Goal: Information Seeking & Learning: Learn about a topic

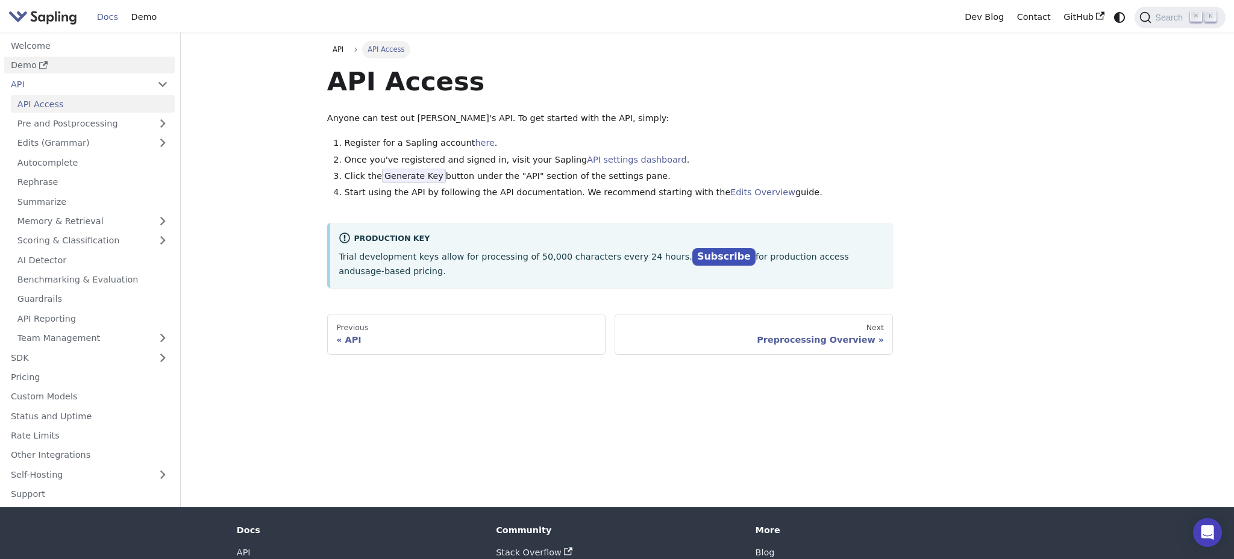
click at [24, 64] on link "Demo" at bounding box center [89, 65] width 171 height 17
click at [36, 20] on img "Main" at bounding box center [42, 16] width 69 height 17
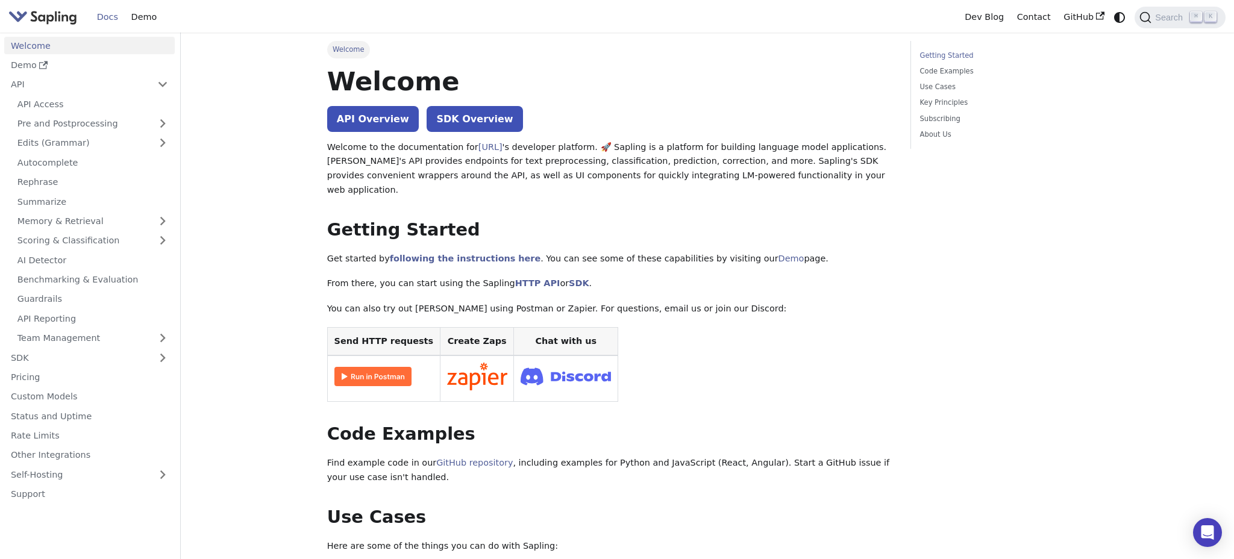
click at [58, 15] on img "Main" at bounding box center [42, 16] width 69 height 17
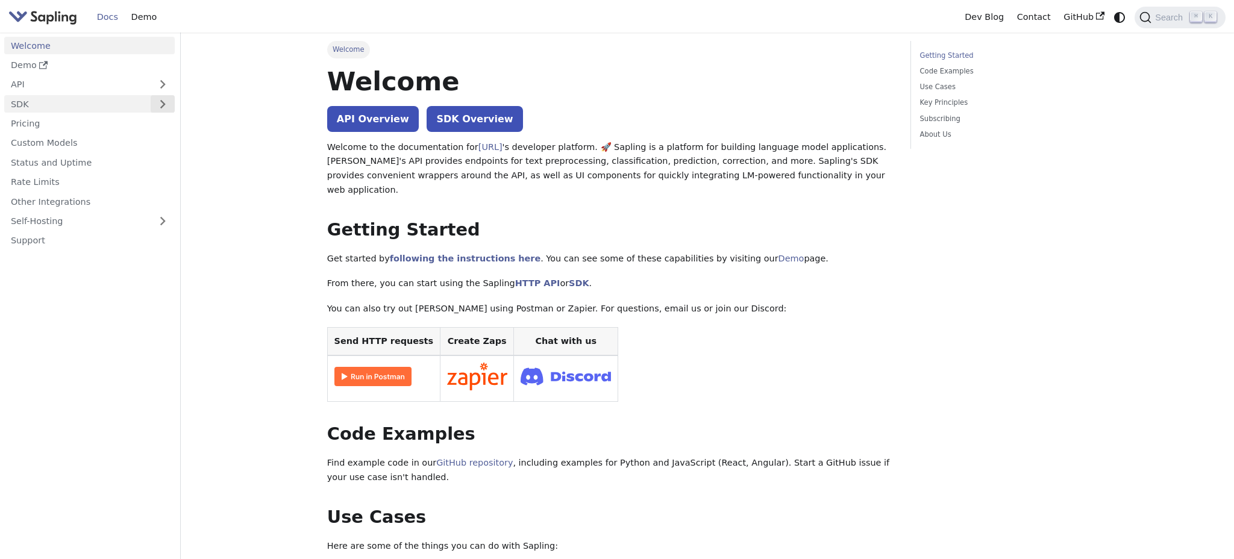
click at [158, 102] on button "Expand sidebar category 'SDK'" at bounding box center [163, 103] width 24 height 17
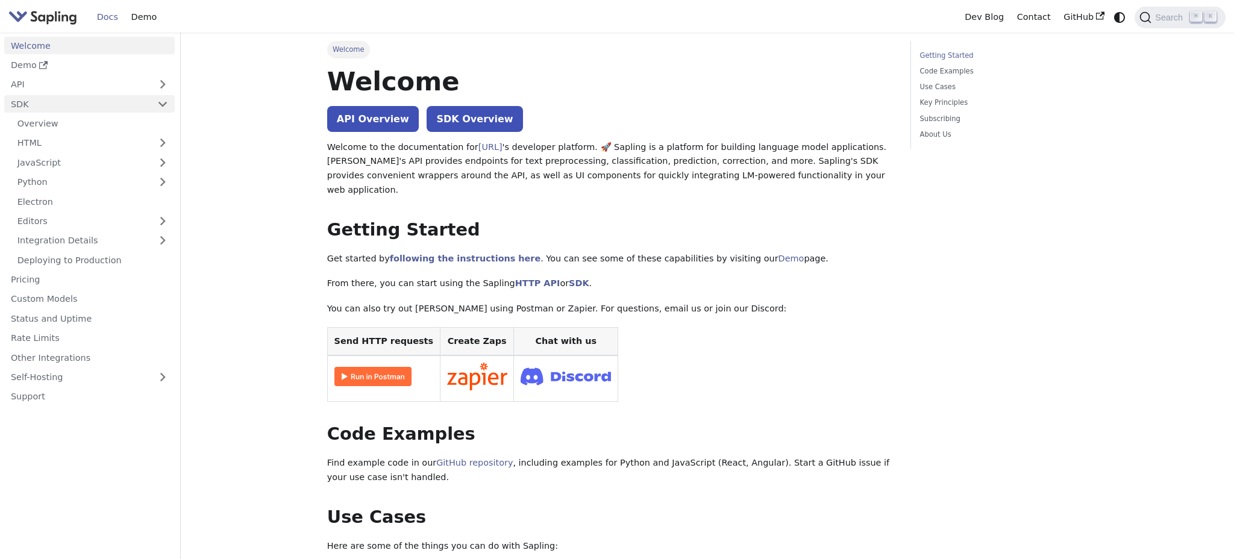
scroll to position [1, 0]
click at [102, 148] on link "HTML" at bounding box center [93, 142] width 164 height 17
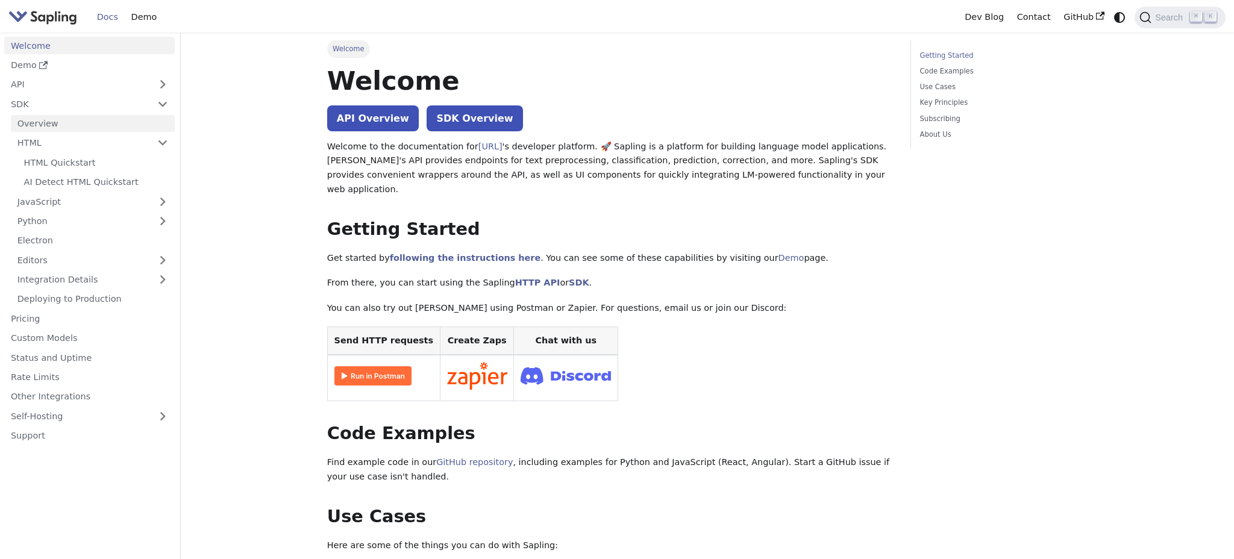
click at [105, 130] on link "Overview" at bounding box center [93, 123] width 164 height 17
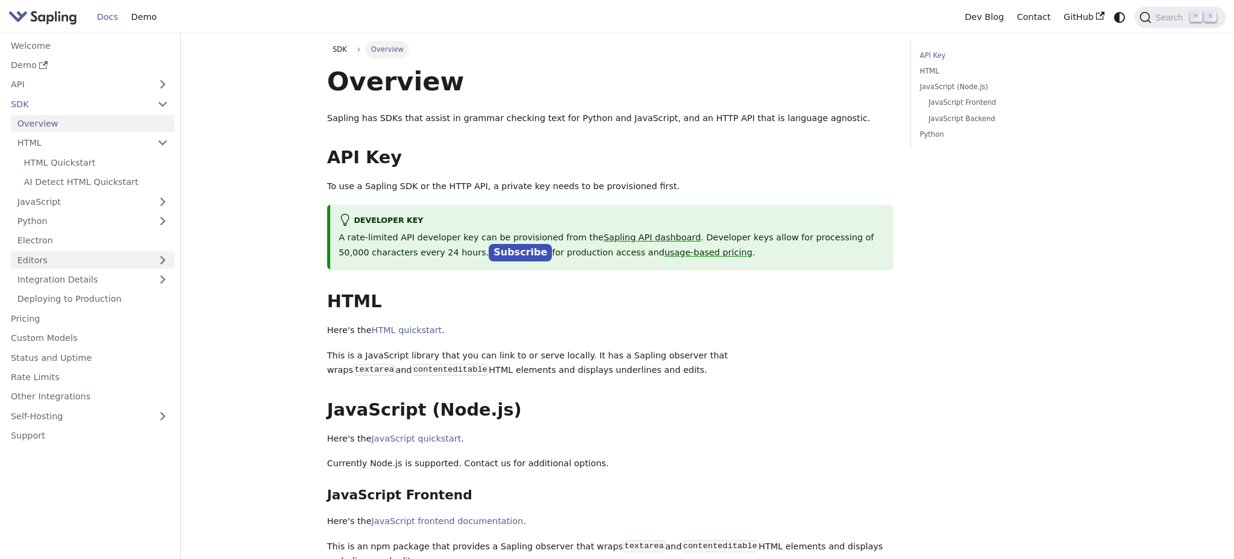
click at [56, 254] on link "Editors" at bounding box center [81, 259] width 140 height 17
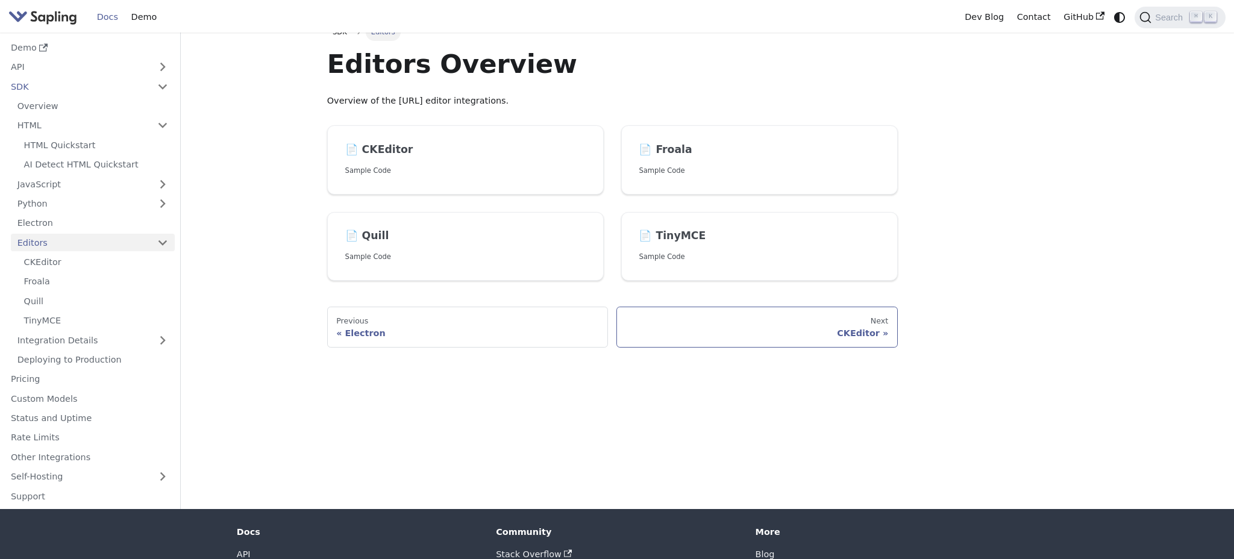
scroll to position [21, 0]
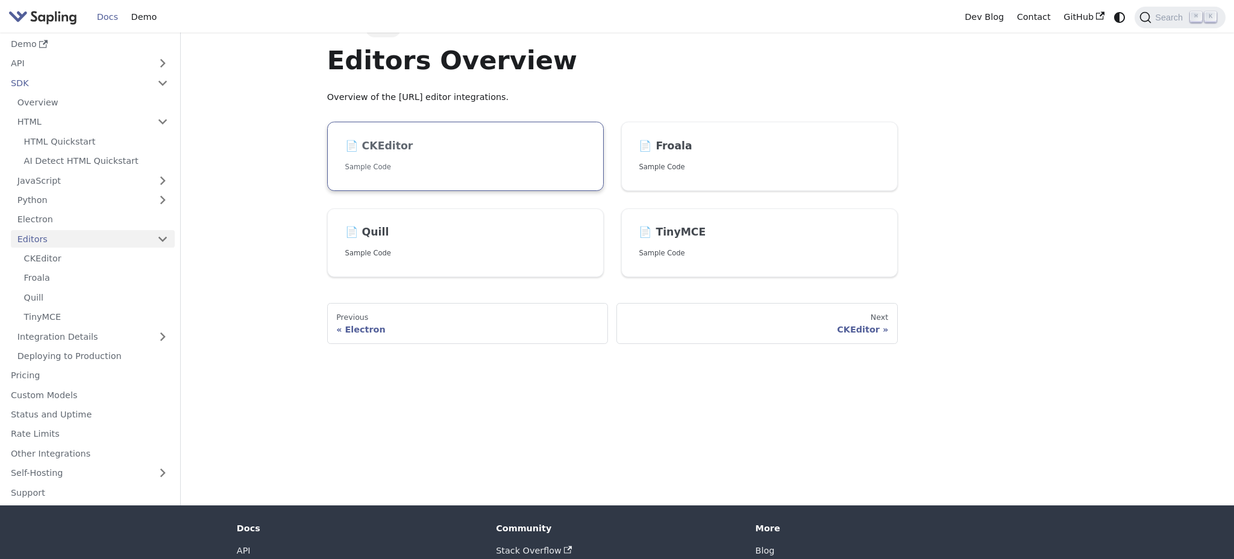
click at [499, 167] on p "Sample Code" at bounding box center [465, 167] width 241 height 11
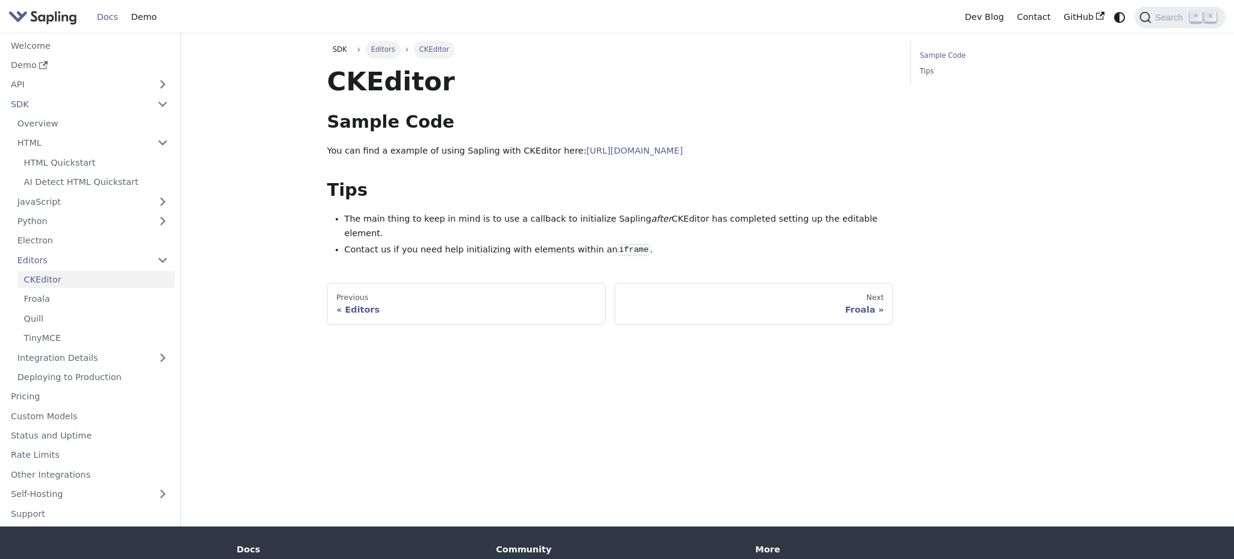
click at [374, 51] on span "Editors" at bounding box center [383, 49] width 24 height 8
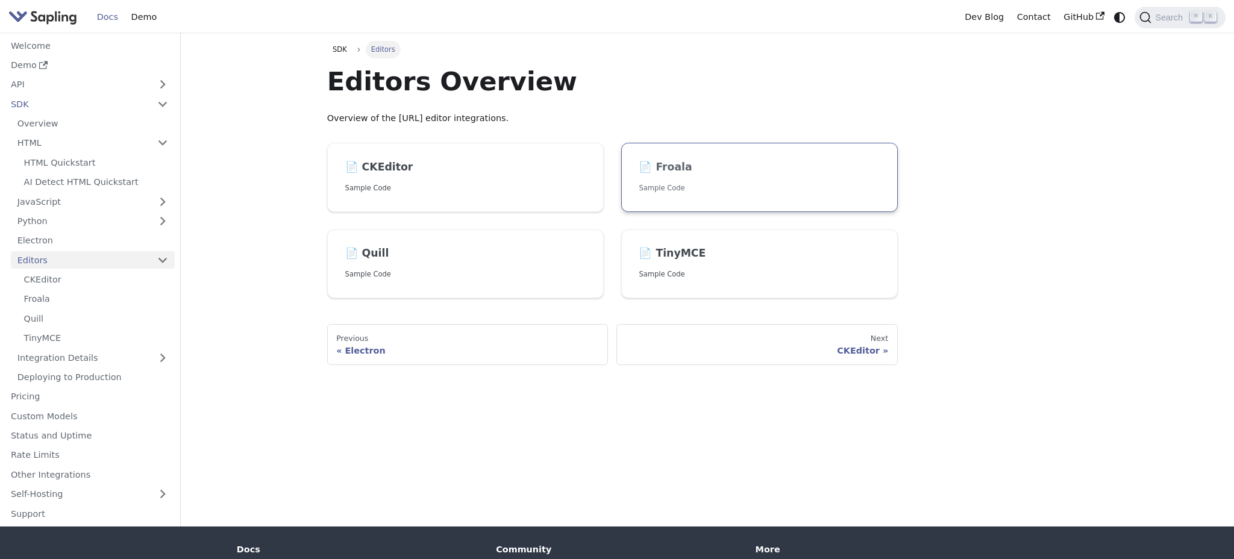
click at [653, 182] on link "📄️ Froala Sample Code" at bounding box center [759, 177] width 277 height 69
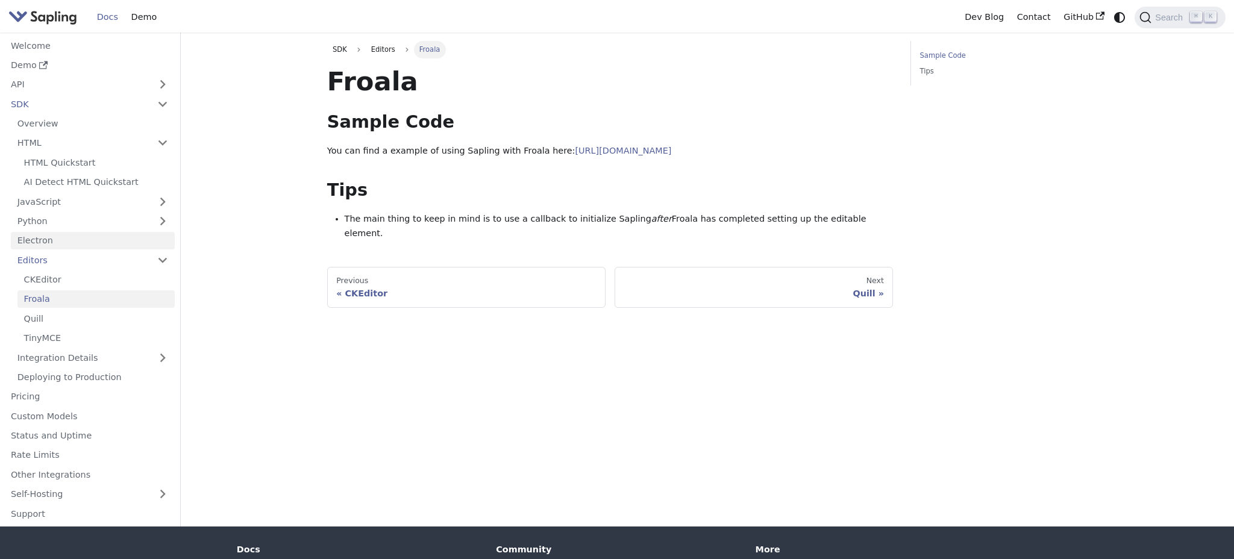
click at [44, 240] on link "Electron" at bounding box center [93, 240] width 164 height 17
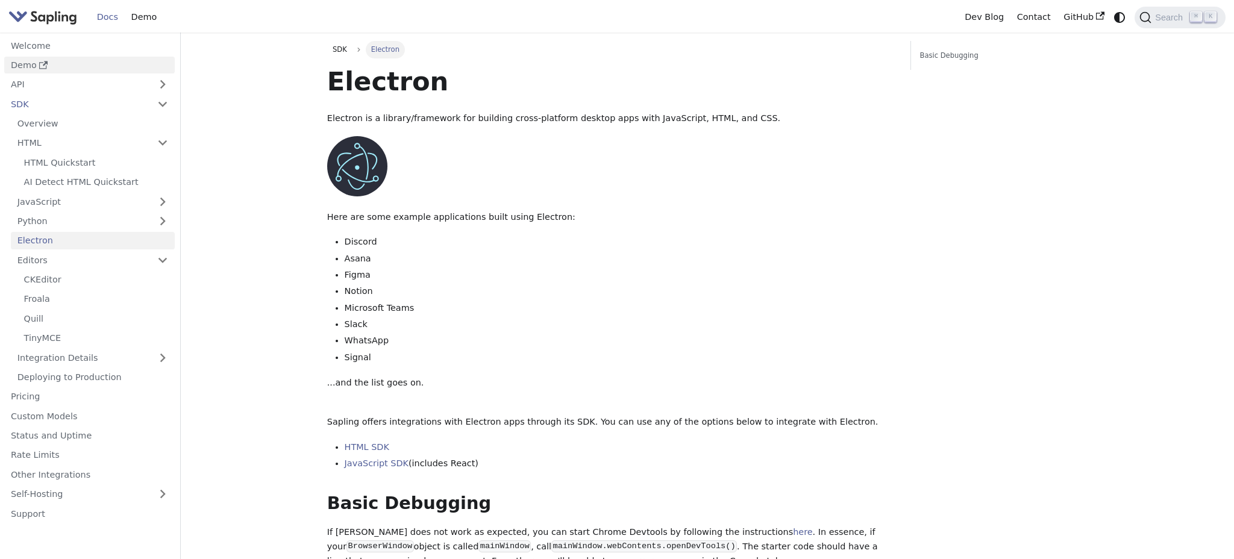
click at [27, 63] on link "Demo" at bounding box center [89, 65] width 171 height 17
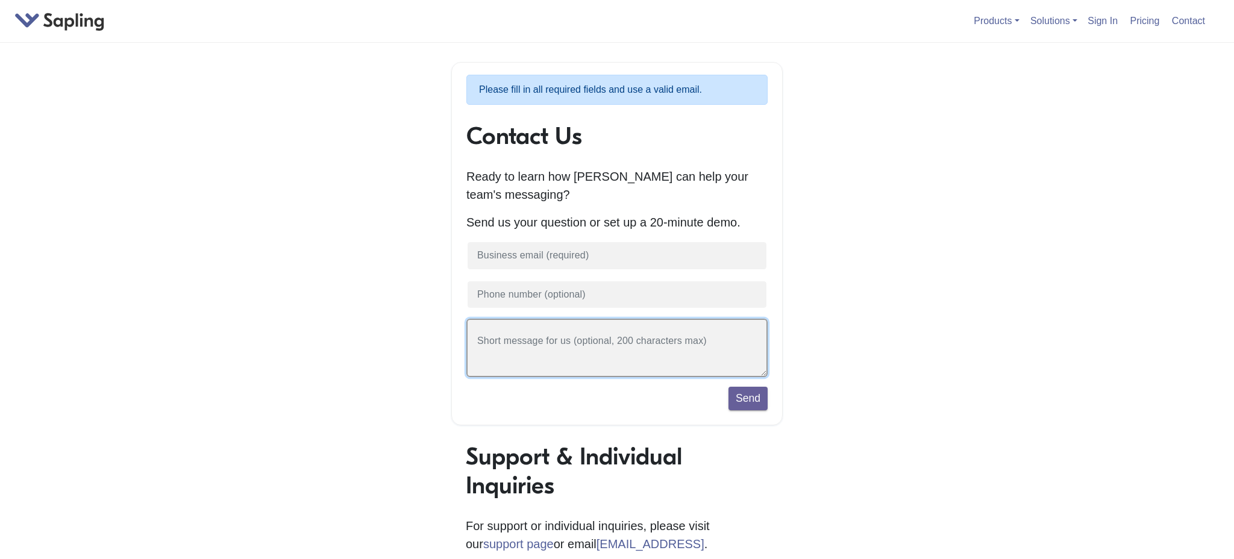
click at [592, 344] on textarea at bounding box center [617, 348] width 301 height 58
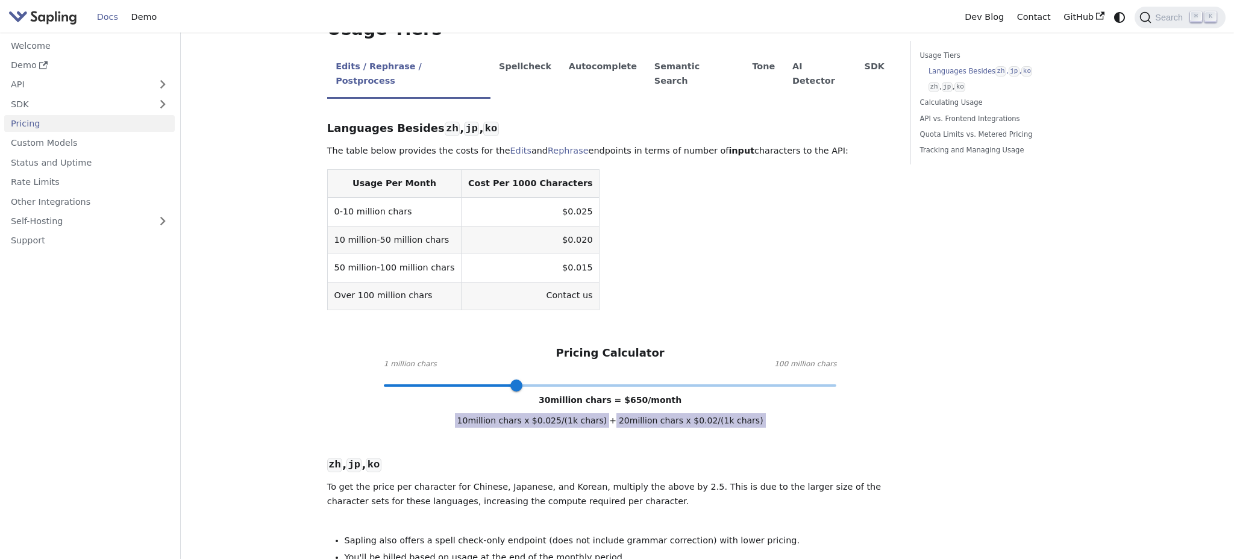
scroll to position [300, 0]
